Goal: Task Accomplishment & Management: Complete application form

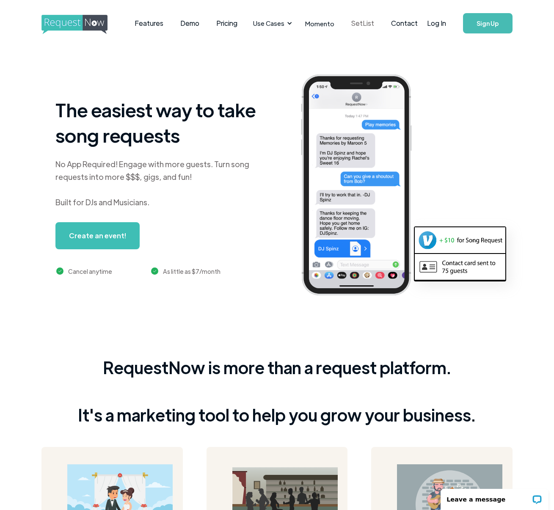
click at [360, 21] on link "SetList" at bounding box center [363, 23] width 40 height 26
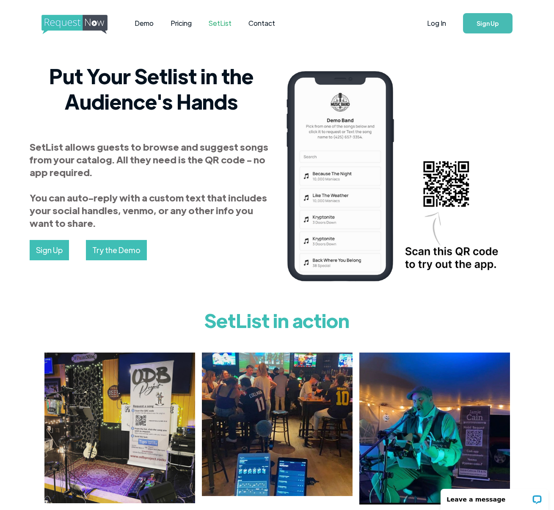
click at [113, 248] on link "Try the Demo" at bounding box center [116, 250] width 61 height 20
click at [483, 25] on link "Sign Up" at bounding box center [488, 23] width 50 height 20
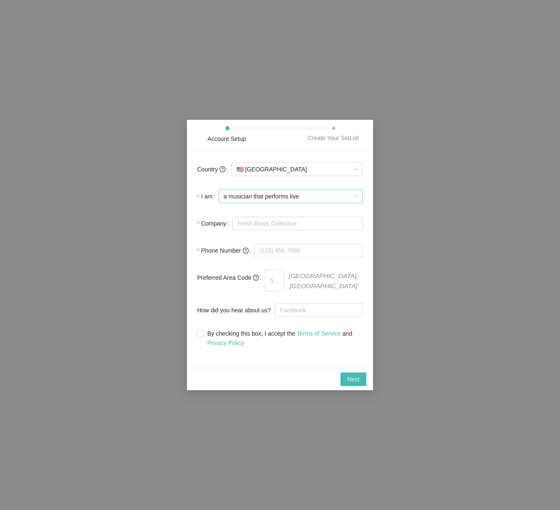
click at [310, 197] on span "a musician that performs live" at bounding box center [291, 196] width 134 height 13
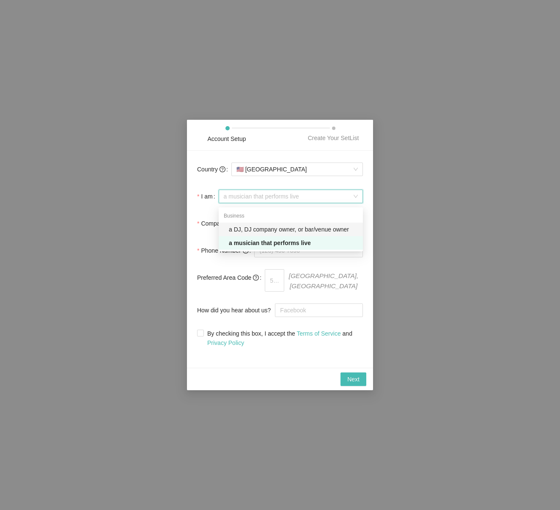
click at [277, 229] on div "a DJ, DJ company owner, or bar/venue owner" at bounding box center [293, 229] width 129 height 9
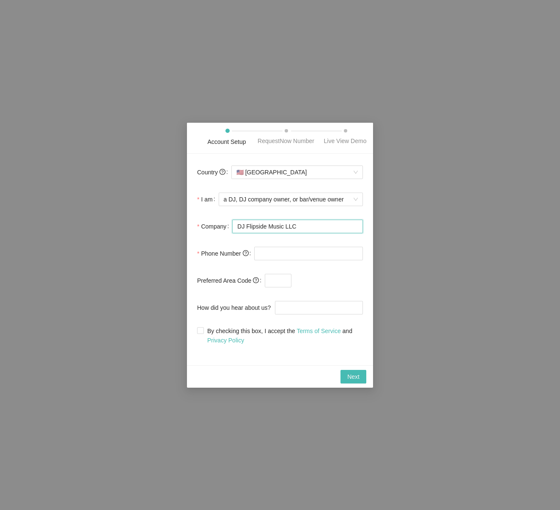
type input "DJ Flipside Music LLC"
type input "(847) 530-1233"
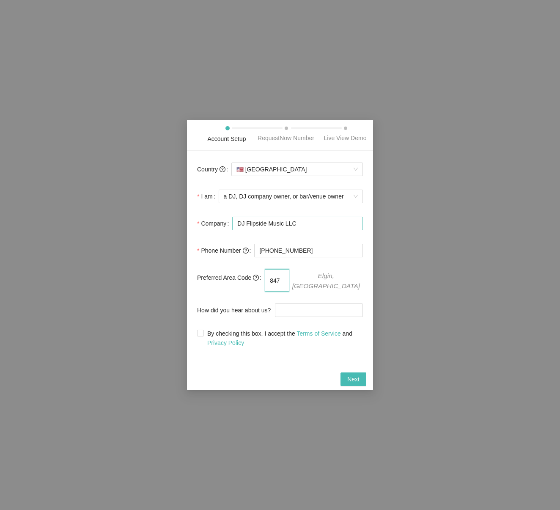
type input "847"
type input "Crate Hackers"
click at [201, 335] on input "By checking this box, I accept the Terms of Service and Privacy Policy" at bounding box center [200, 333] width 6 height 6
checkbox input "true"
click at [353, 379] on span "Next" at bounding box center [353, 379] width 12 height 9
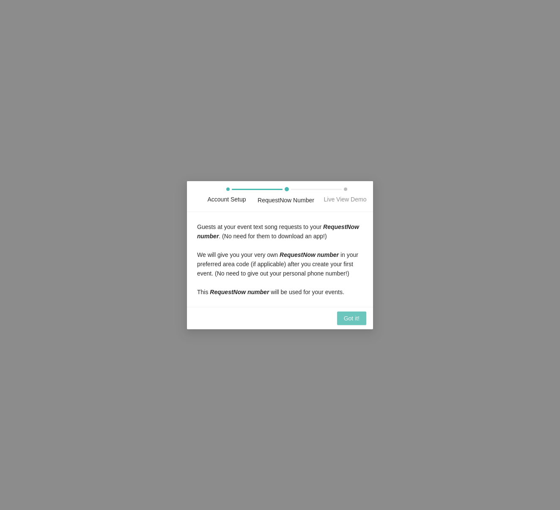
click at [347, 323] on span "Got it!" at bounding box center [352, 318] width 16 height 9
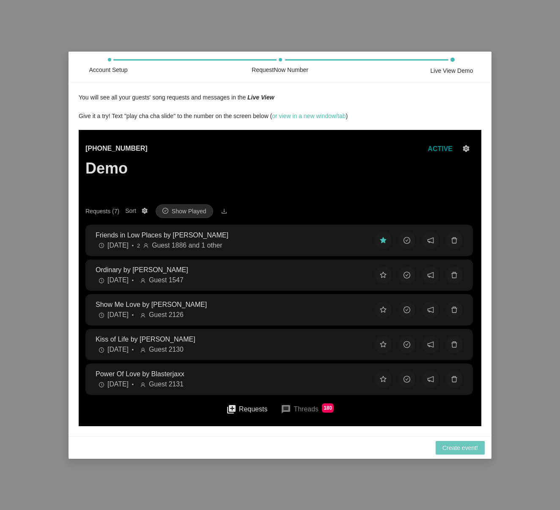
click at [465, 452] on span "Create event!" at bounding box center [461, 447] width 36 height 9
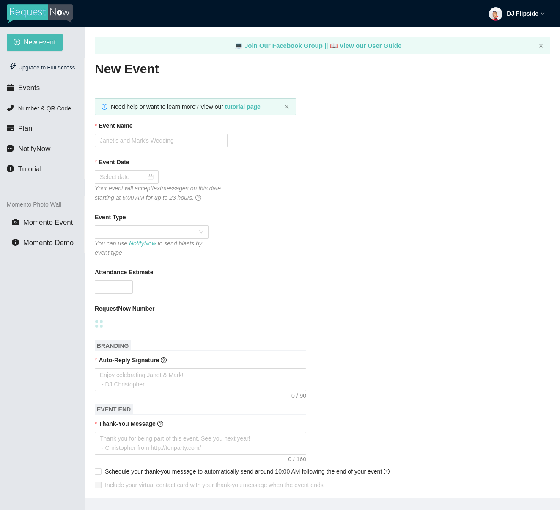
type textarea "https://virtualdj.com/ask/DJ_Spinz"
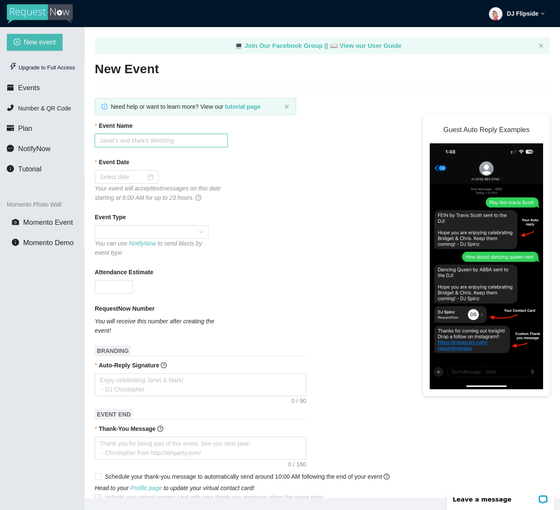
click at [146, 146] on input "Event Name" at bounding box center [161, 141] width 133 height 14
type input "Homecoming"
click at [147, 177] on div at bounding box center [127, 176] width 54 height 9
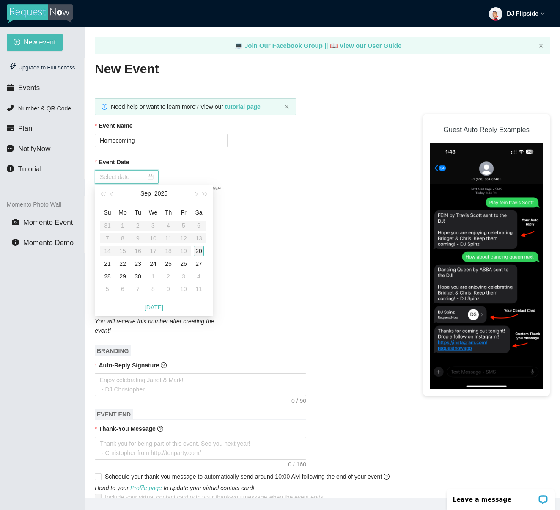
type input "09/20/2025"
click at [198, 249] on div "20" at bounding box center [199, 251] width 10 height 10
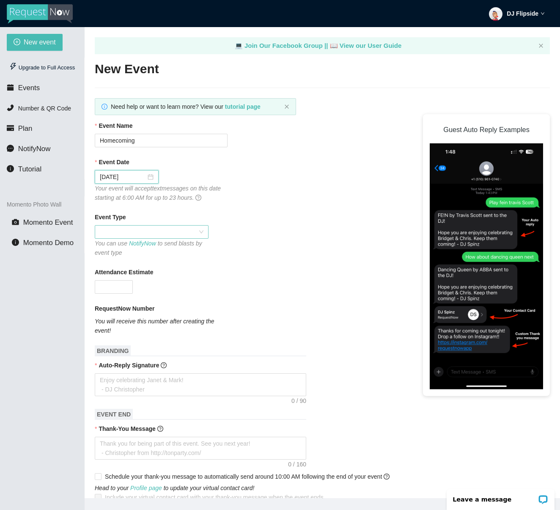
click at [156, 232] on span at bounding box center [152, 232] width 104 height 13
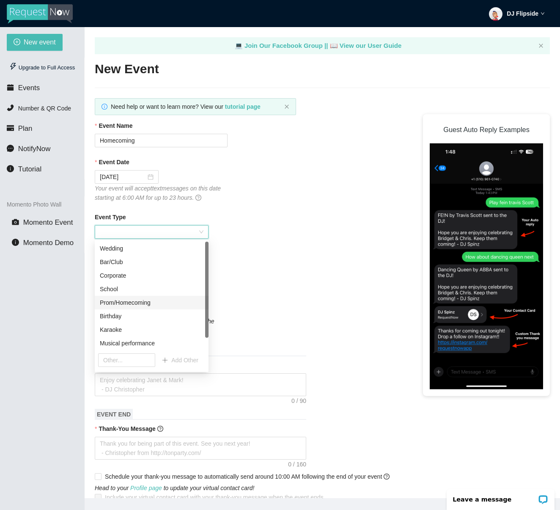
click at [129, 301] on div "Prom/Homecoming" at bounding box center [152, 302] width 104 height 9
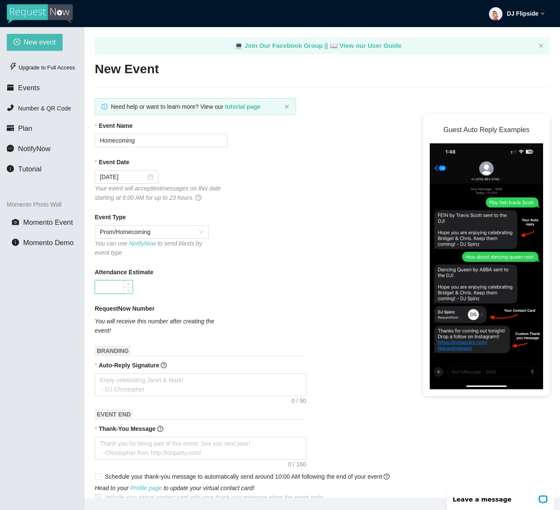
click at [118, 287] on input "Attendance Estimate" at bounding box center [113, 287] width 37 height 13
type input "3000"
click at [252, 294] on form "Event Name Homecoming Event Date 09/20/2025 Your event will accept text message…" at bounding box center [322, 468] width 455 height 694
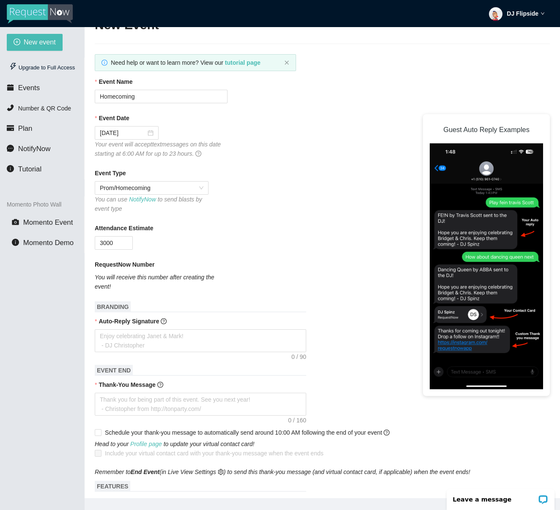
scroll to position [66, 0]
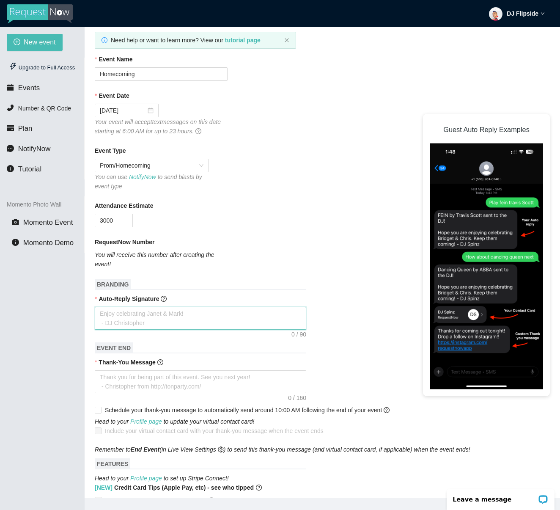
click at [200, 317] on textarea "Auto-Reply Signature" at bounding box center [201, 318] width 212 height 23
type textarea "T"
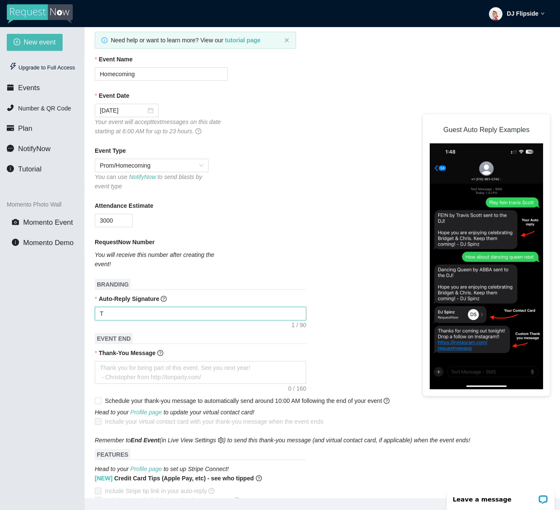
type textarea "Th"
type textarea "Tha"
type textarea "Than"
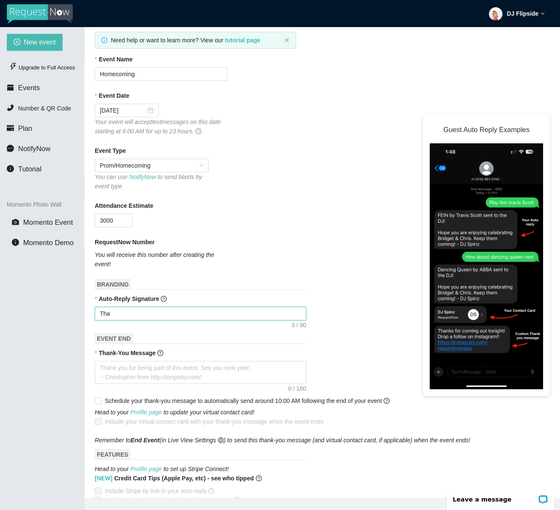
type textarea "Than"
type textarea "Thank"
type textarea "Thanks"
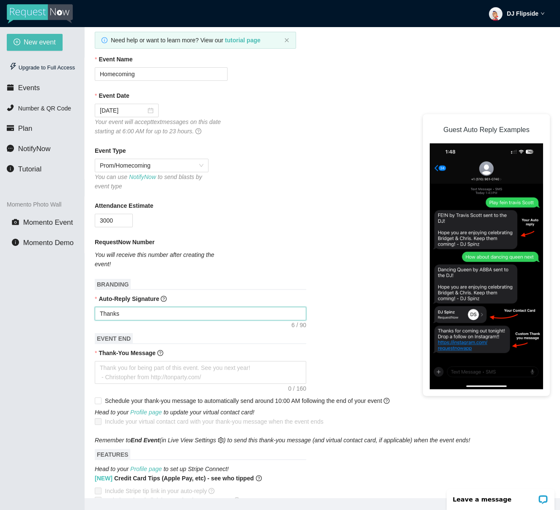
type textarea "Thanks"
type textarea "Thanks f"
type textarea "Thanks fo"
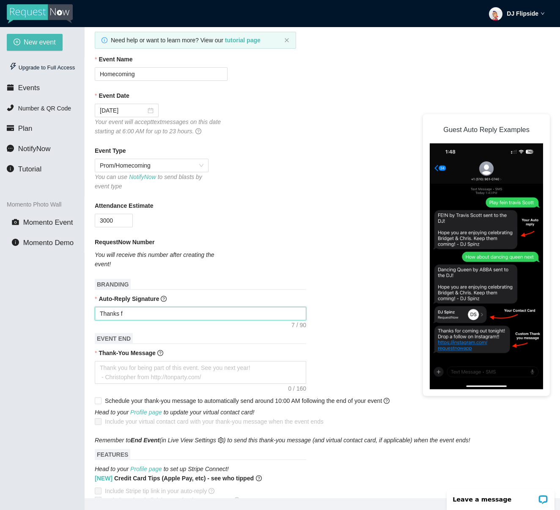
type textarea "Thanks fo"
type textarea "Thanks for"
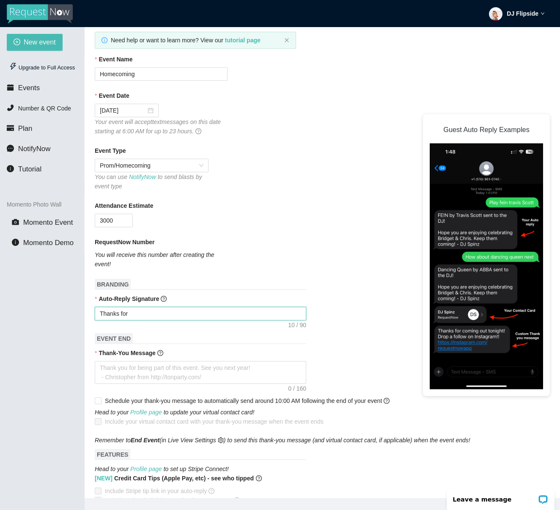
type textarea "Thanks for t"
type textarea "Thanks for th"
type textarea "Thanks for the"
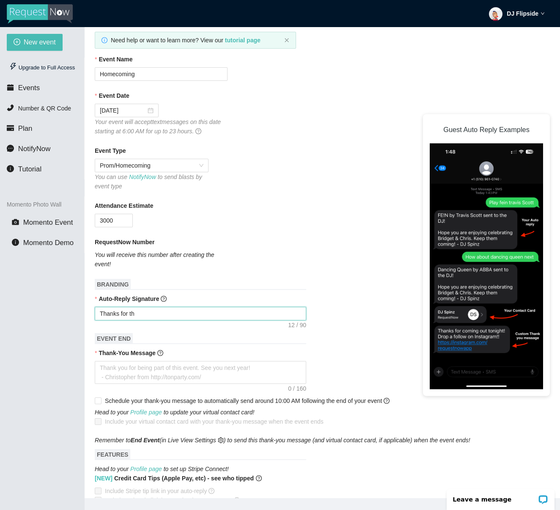
type textarea "Thanks for the"
type textarea "Thanks for the r"
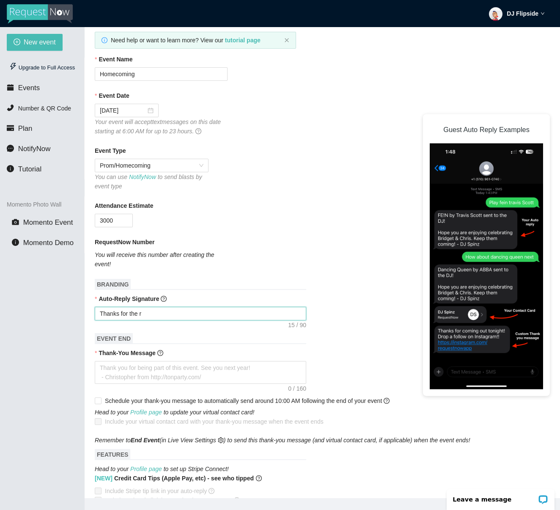
type textarea "Thanks for the re"
type textarea "Thanks for the req"
type textarea "Thanks for the requ"
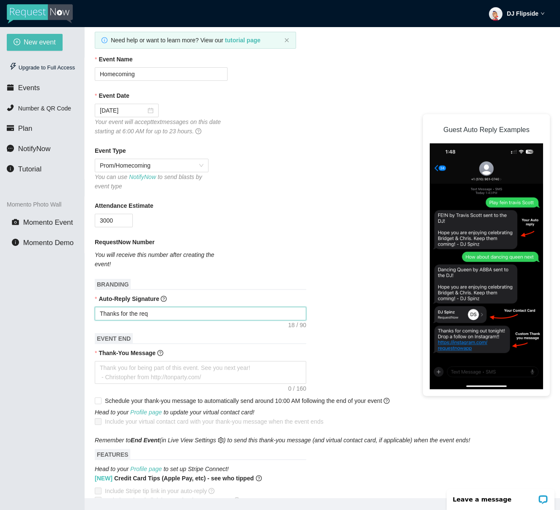
type textarea "Thanks for the requ"
type textarea "Thanks for the reque"
type textarea "Thanks for the reques"
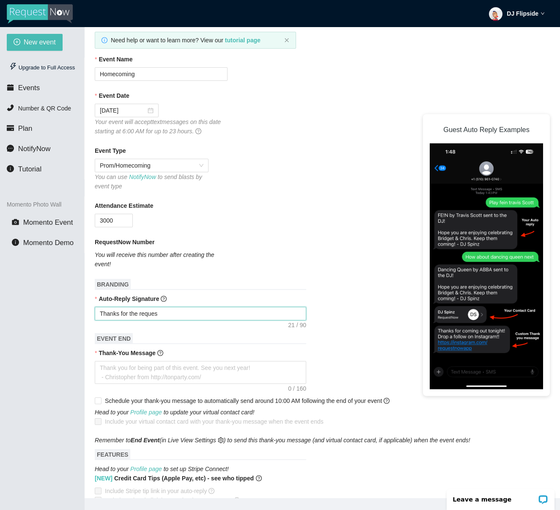
type textarea "Thanks for the request"
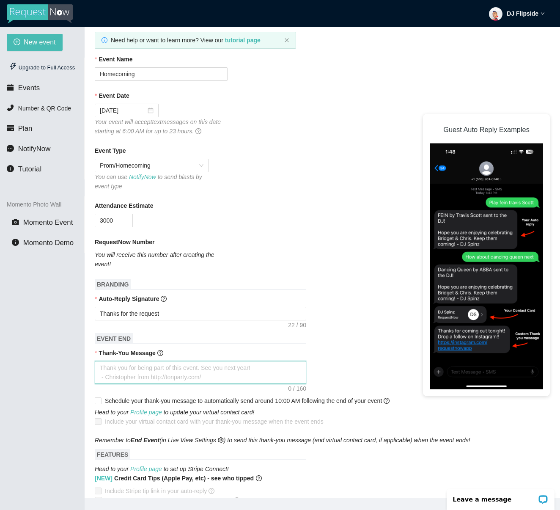
type textarea "T"
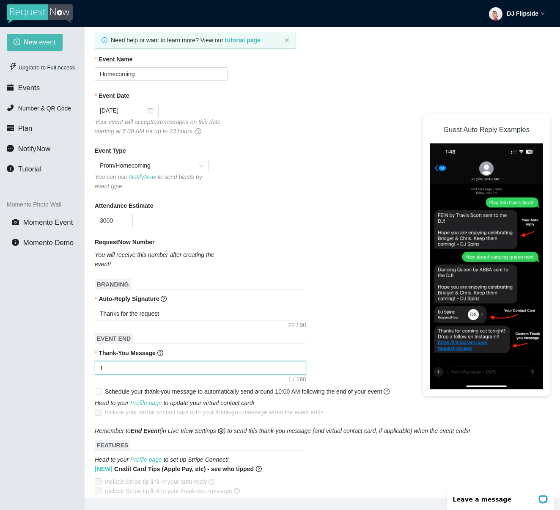
type textarea "Th"
type textarea "Tha"
type textarea "Than"
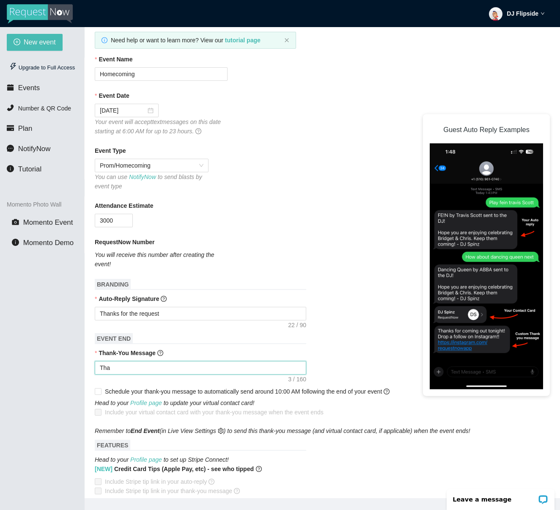
type textarea "Than"
type textarea "Thank"
type textarea "Thanks"
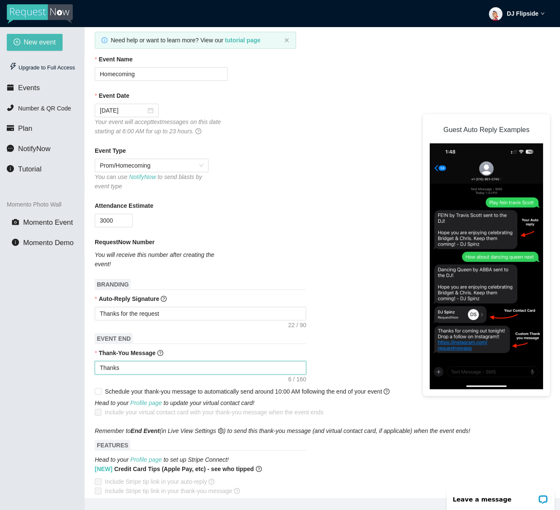
type textarea "Thanks"
type textarea "Thanks f"
type textarea "Thanks fo"
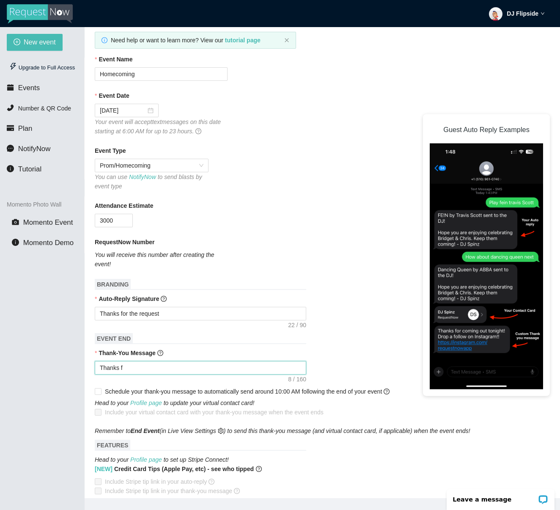
type textarea "Thanks fo"
type textarea "Thanks for"
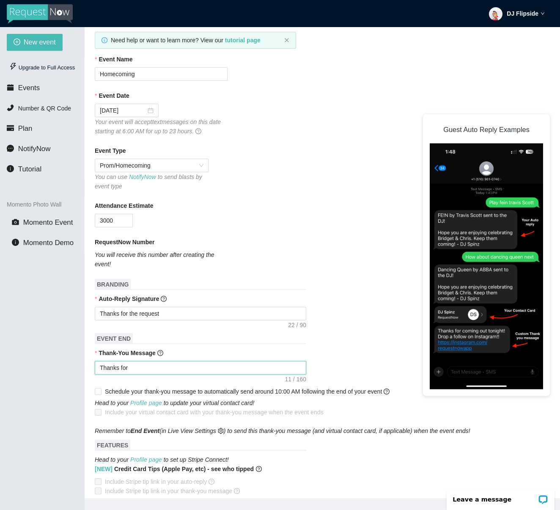
type textarea "Thanks for p"
type textarea "Thanks for pa"
type textarea "Thanks for par"
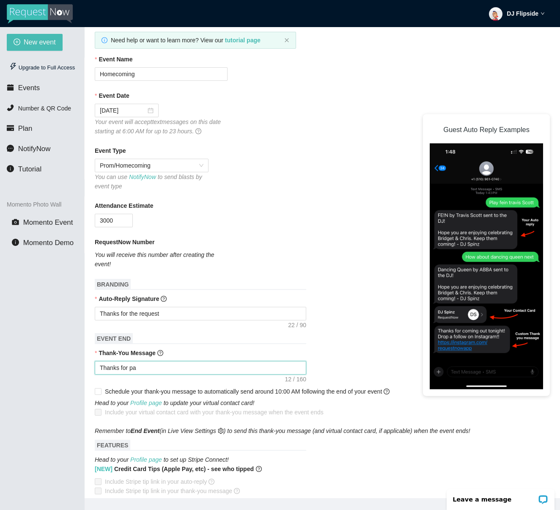
type textarea "Thanks for par"
type textarea "Thanks for part"
type textarea "Thanks for party"
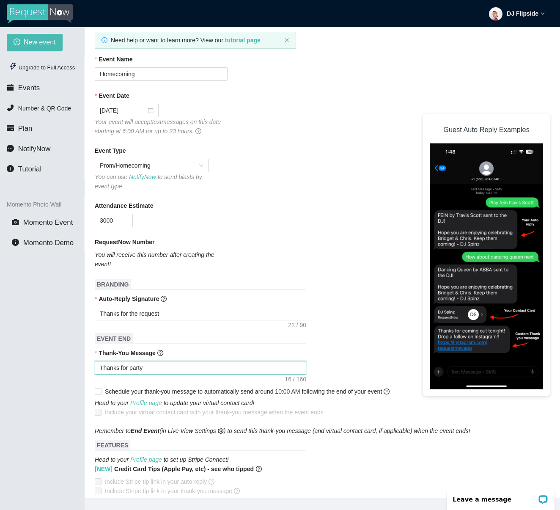
type textarea "Thanks for partyi"
type textarea "Thanks for partyin"
type textarea "Thanks for partying"
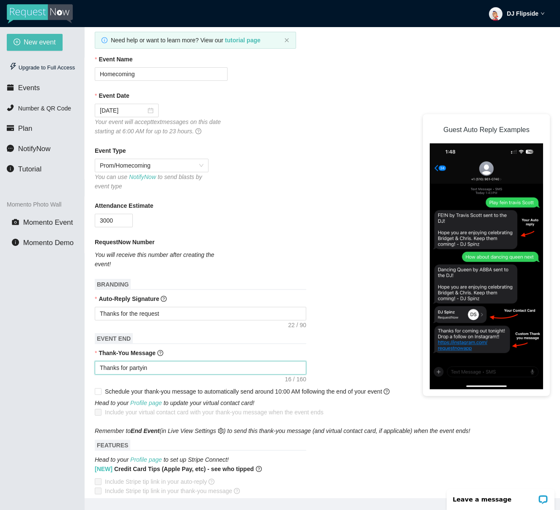
type textarea "Thanks for partying"
type textarea "Thanks for partying w"
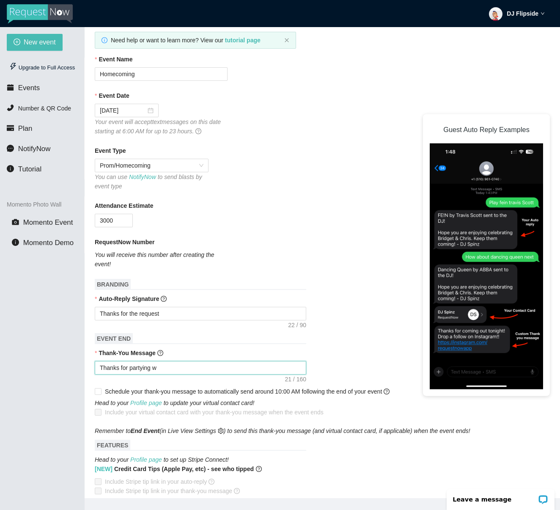
type textarea "Thanks for partying wi"
type textarea "Thanks for partying wit"
type textarea "Thanks for partying with"
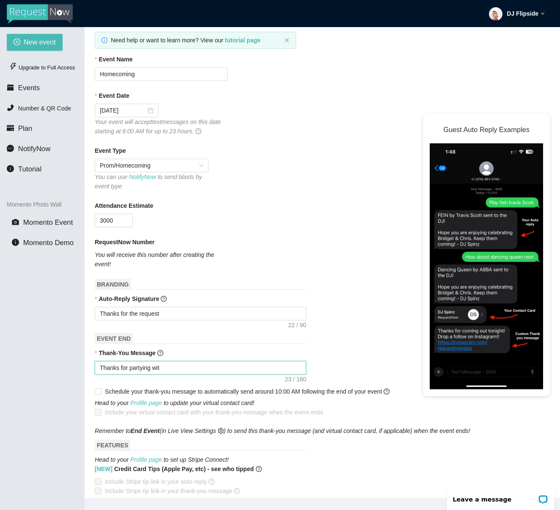
type textarea "Thanks for partying with"
type textarea "Thanks for partying with D"
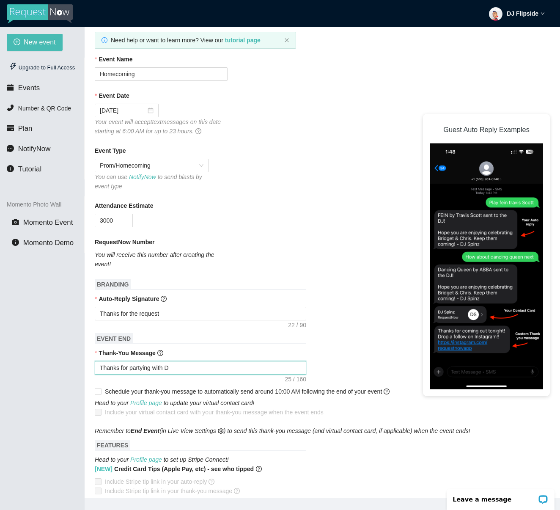
type textarea "Thanks for partying with Dj"
type textarea "Thanks for partying with Dj F"
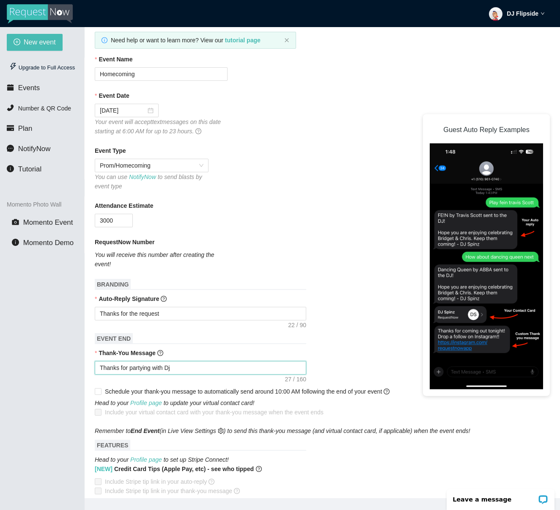
type textarea "Thanks for partying with Dj F"
type textarea "Thanks for partying with Dj Fl"
type textarea "Thanks for partying with Dj Fli"
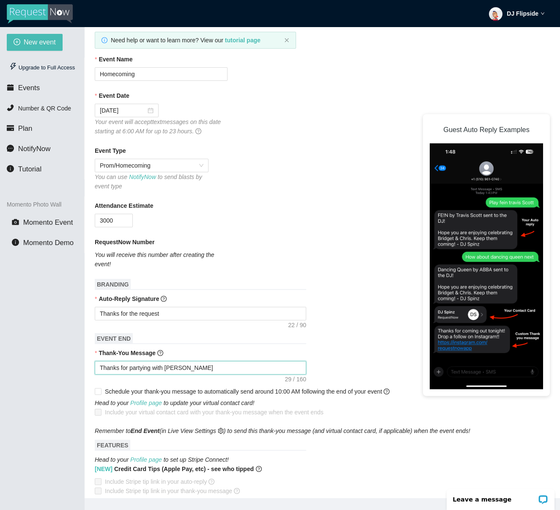
type textarea "Thanks for partying with Dj Flip"
type textarea "Thanks for partying with Dj Flips"
type textarea "Thanks for partying with Dj Flipsi"
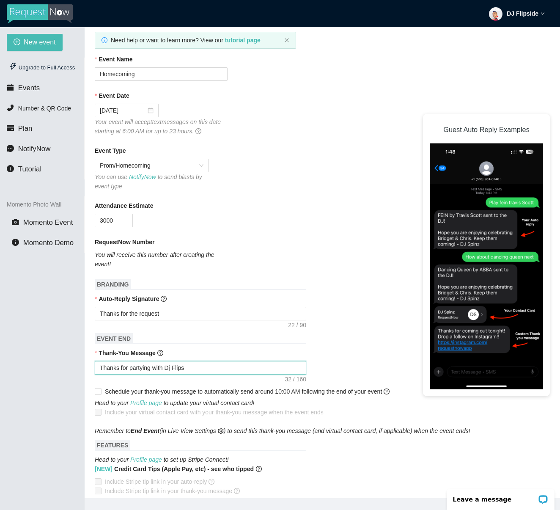
type textarea "Thanks for partying with Dj Flipsi"
type textarea "Thanks for partying with Dj Flipsid"
type textarea "Thanks for partying with Dj Flipside"
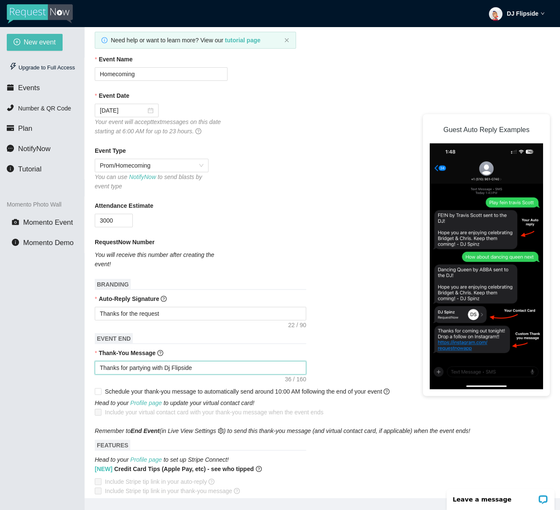
type textarea "Thanks for partying with Dj Flipside!"
type textarea "Thanks for partying with Dj Flipside! D"
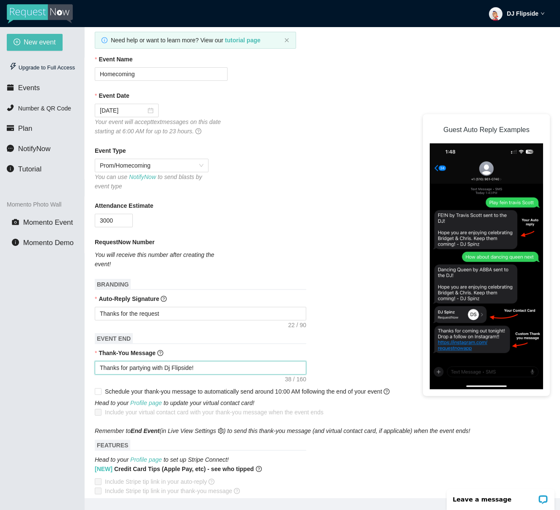
type textarea "Thanks for partying with Dj Flipside! D"
type textarea "Thanks for partying with Dj Flipside!"
type textarea "Thanks for partying with Dj Flipside! G"
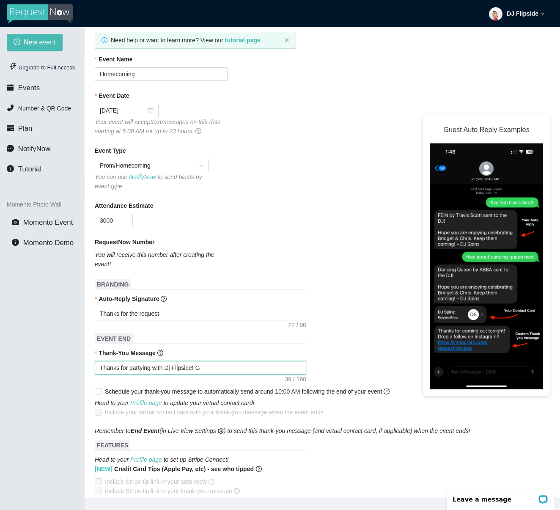
type textarea "Thanks for partying with Dj Flipside! Ge"
type textarea "Thanks for partying with Dj Flipside! Get"
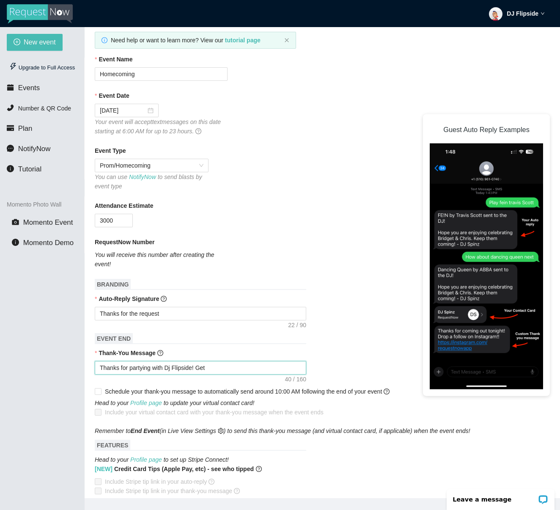
type textarea "Thanks for partying with Dj Flipside! Get"
type textarea "Thanks for partying with Dj Flipside! Get h"
type textarea "Thanks for partying with Dj Flipside! Get ho"
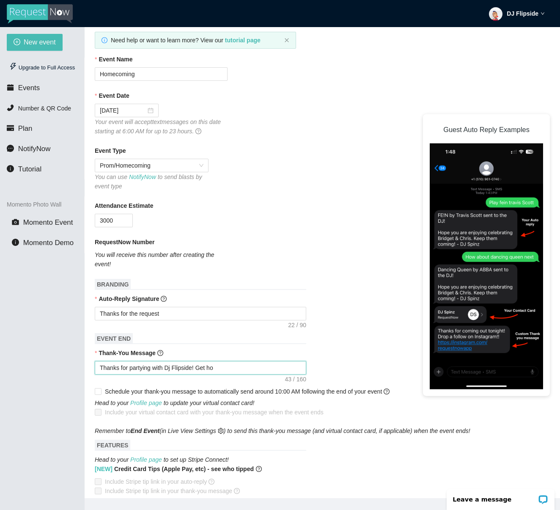
type textarea "Thanks for partying with Dj Flipside! Get hom"
type textarea "Thanks for partying with Dj Flipside! Get home"
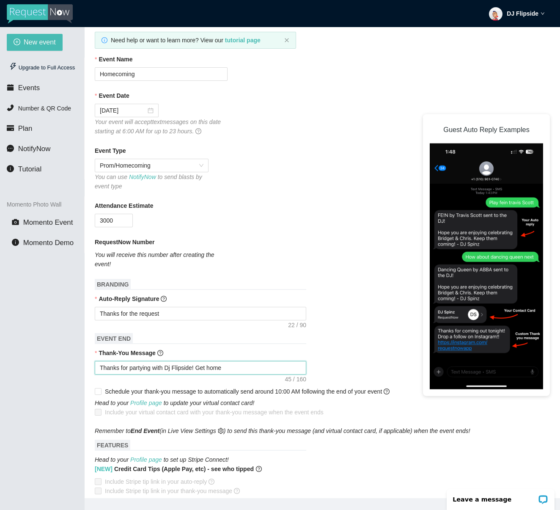
type textarea "Thanks for partying with Dj Flipside! Get home"
type textarea "Thanks for partying with Dj Flipside! Get home s"
type textarea "Thanks for partying with Dj Flipside! Get home sa"
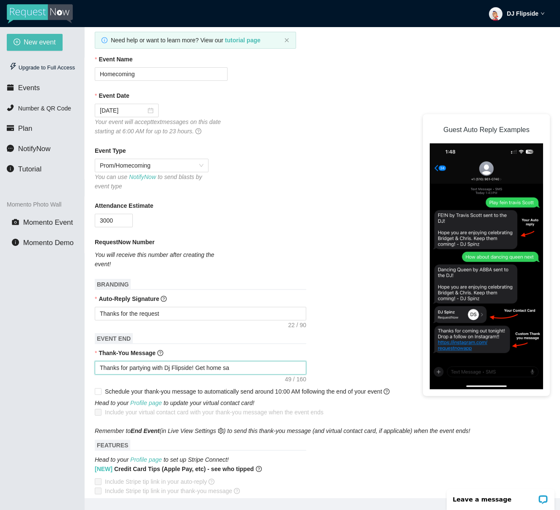
type textarea "Thanks for partying with Dj Flipside! Get home saf"
type textarea "Thanks for partying with Dj Flipside! Get home safe"
type textarea "Thanks for partying with Dj Flipside! Get home safel"
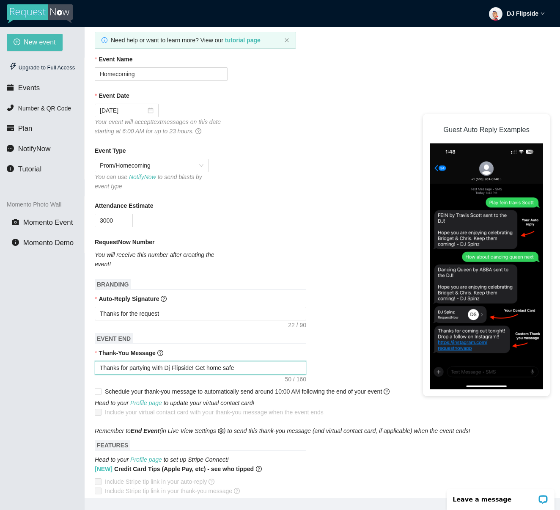
type textarea "Thanks for partying with Dj Flipside! Get home safel"
type textarea "Thanks for partying with Dj Flipside! Get home safe"
type textarea "Thanks for partying with Dj Flipside! Get home safeY"
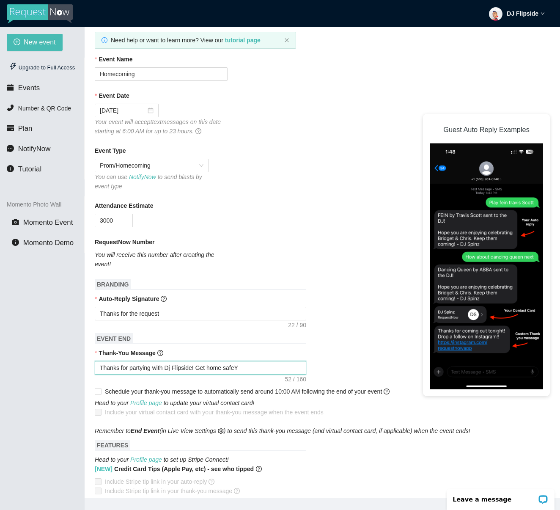
type textarea "Thanks for partying with Dj Flipside! Get home safeY!"
type textarea "Thanks for partying with Dj Flipside! Get home safeY"
type textarea "Thanks for partying with Dj Flipside! Get home safe"
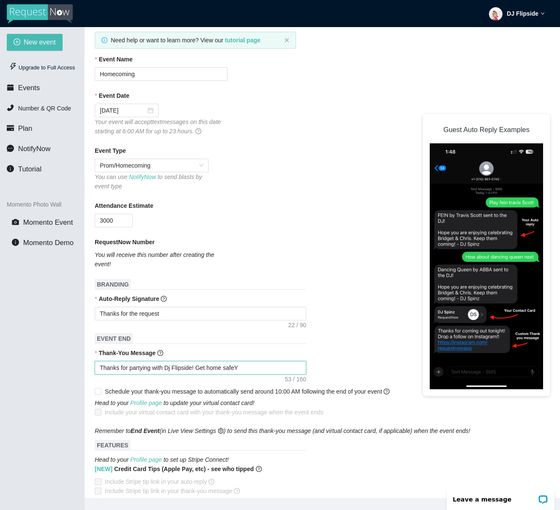
type textarea "Thanks for partying with Dj Flipside! Get home safe"
type textarea "Thanks for partying with Dj Flipside! Get home safel"
type textarea "Thanks for partying with Dj Flipside! Get home safely"
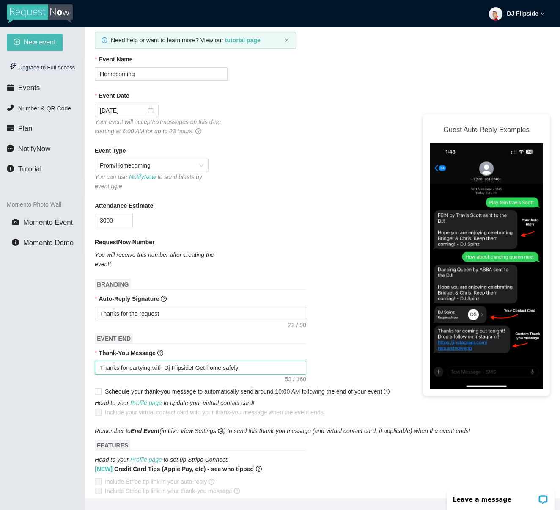
type textarea "Thanks for partying with Dj Flipside! Get home safely!"
type textarea "Thanks for partying with Dj Flipside! Get home safely!!"
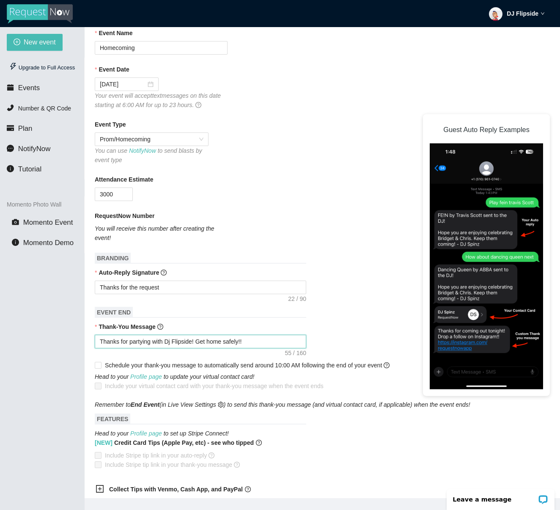
scroll to position [116, 0]
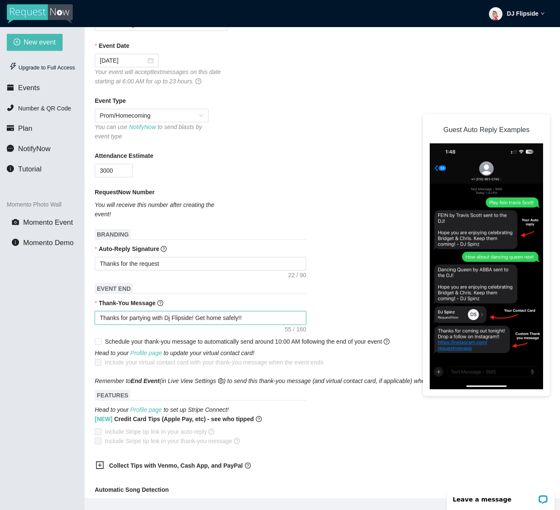
drag, startPoint x: 199, startPoint y: 318, endPoint x: 271, endPoint y: 318, distance: 71.5
click at [271, 318] on textarea "Thanks for partying with Dj Flipside! Get home safely!!" at bounding box center [201, 318] width 212 height 14
type textarea "Thanks for partying with Dj Flipside! F"
type textarea "Thanks for partying with Dj Flipside! Fo"
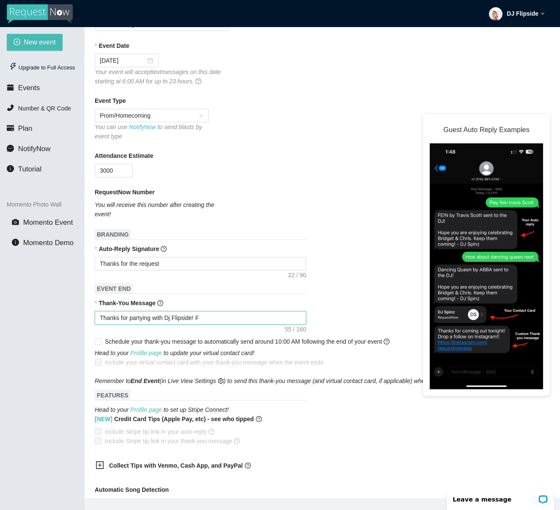
type textarea "Thanks for partying with Dj Flipside! Fo"
type textarea "Thanks for partying with Dj Flipside! Fol"
type textarea "Thanks for partying with Dj Flipside! Foll"
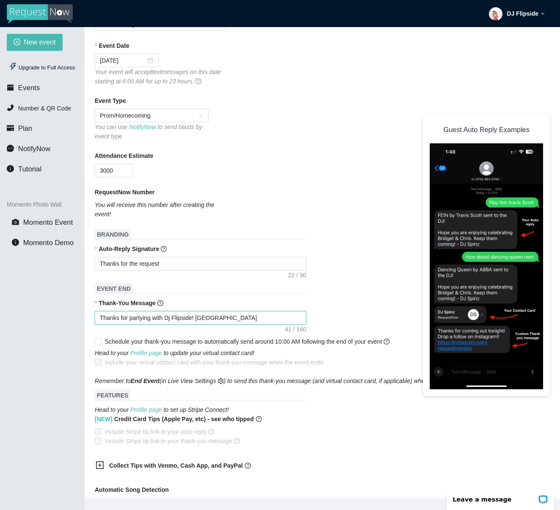
type textarea "Thanks for partying with Dj Flipside! Follo"
type textarea "Thanks for partying with Dj Flipside! Follow"
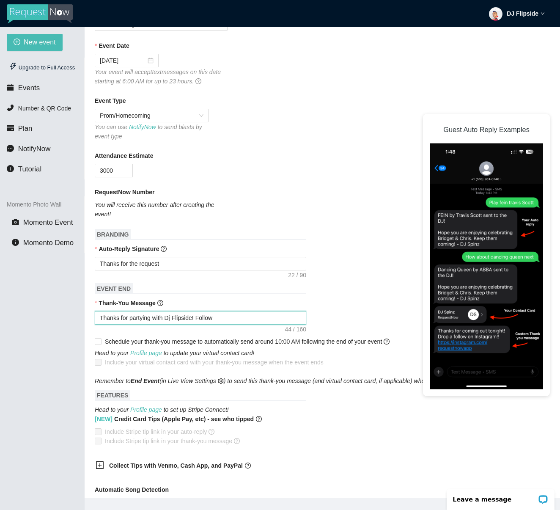
type textarea "Thanks for partying with Dj Flipside! Follow"
type textarea "Thanks for partying with Dj Flipside! Follow m"
type textarea "Thanks for partying with Dj Flipside! Follow me"
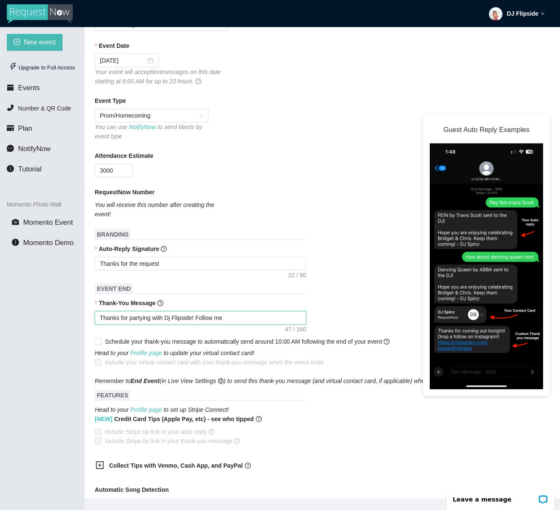
type textarea "Thanks for partying with Dj Flipside! Follow me"
type textarea "Thanks for partying with Dj Flipside! Follow me o"
click at [128, 338] on span "Schedule your thank-you message to automatically send around 10:00 AM following…" at bounding box center [247, 341] width 285 height 7
click at [101, 338] on input "Schedule your thank-you message to automatically send around 10:00 AM following…" at bounding box center [98, 341] width 6 height 6
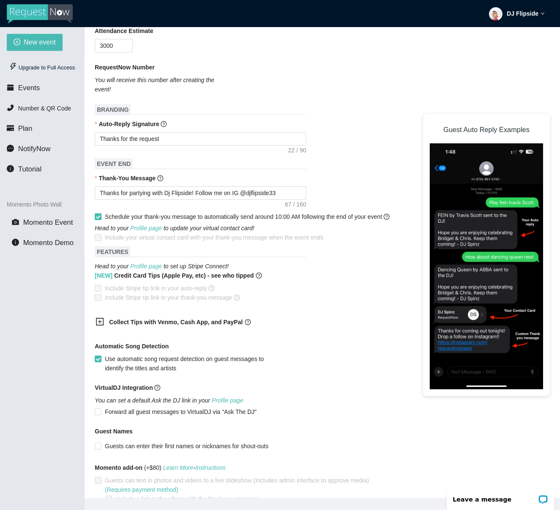
scroll to position [242, 0]
click at [101, 319] on icon "plus-square" at bounding box center [100, 321] width 8 height 8
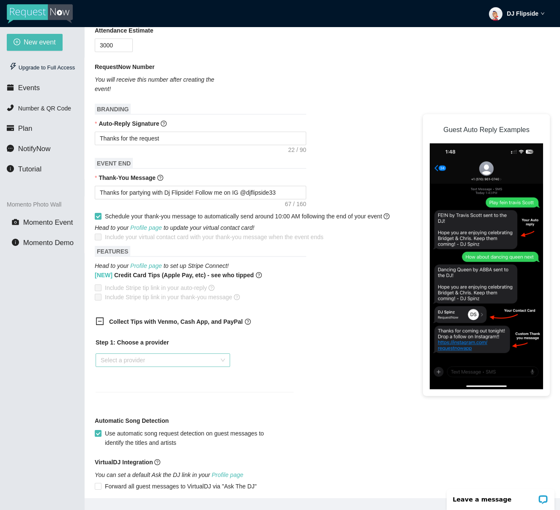
click at [177, 358] on input "search" at bounding box center [160, 360] width 118 height 13
click at [231, 334] on div "Step 1: Choose a provider Select a provider" at bounding box center [195, 370] width 212 height 75
click at [101, 319] on icon "minus-square" at bounding box center [100, 321] width 8 height 8
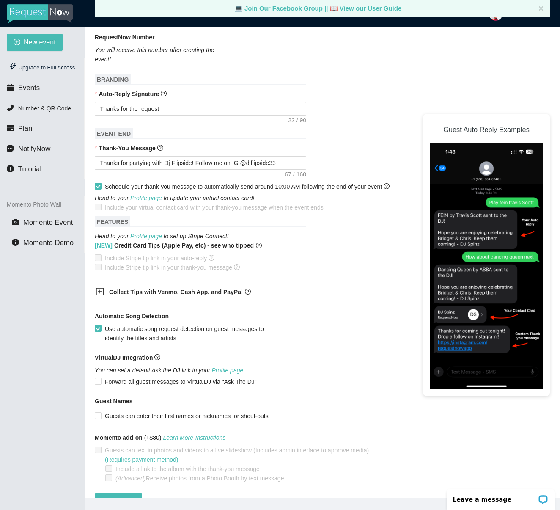
scroll to position [27, 0]
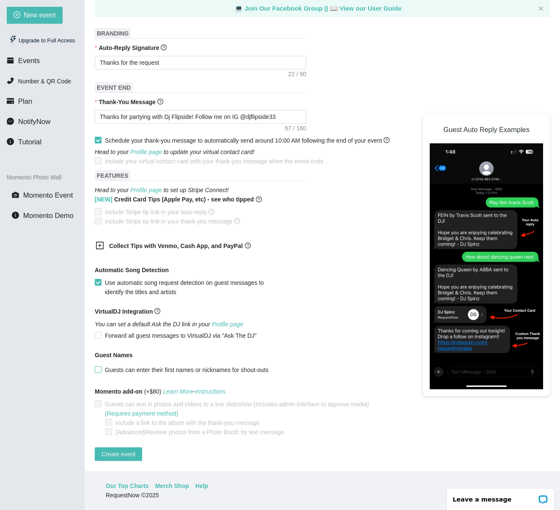
click at [174, 365] on span "Guests can enter their first names or nicknames for shout-outs" at bounding box center [187, 369] width 171 height 9
click at [101, 366] on input "Guests can enter their first names or nicknames for shout-outs" at bounding box center [98, 369] width 6 height 6
click at [114, 449] on span "Create event" at bounding box center [119, 453] width 34 height 9
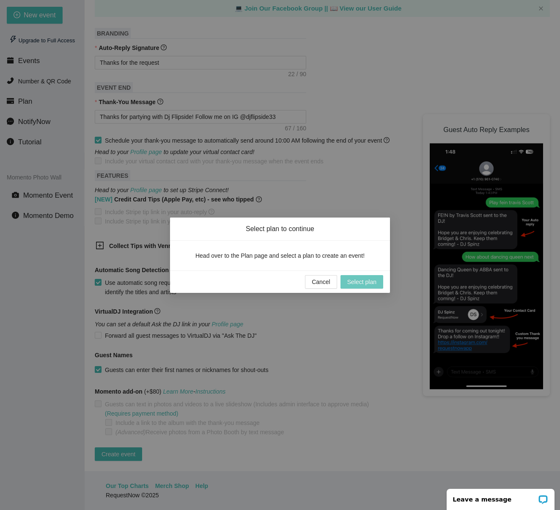
click at [357, 282] on span "Select plan" at bounding box center [361, 281] width 29 height 9
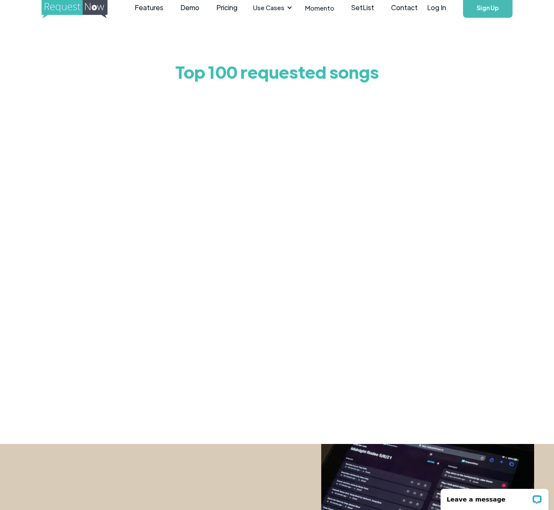
scroll to position [23, 0]
